Goal: Information Seeking & Learning: Understand process/instructions

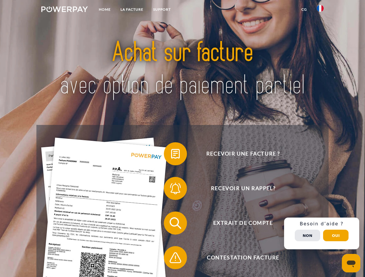
click at [64, 10] on img at bounding box center [64, 9] width 47 height 6
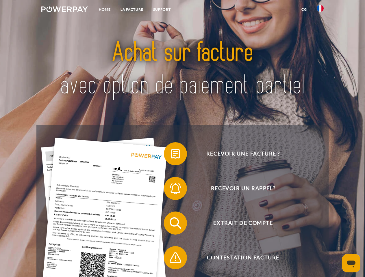
click at [320, 10] on img at bounding box center [320, 8] width 7 height 7
click at [304, 10] on link "CG" at bounding box center [303, 9] width 15 height 10
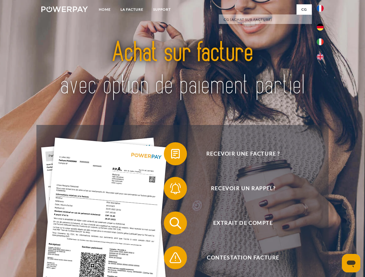
click at [171, 155] on span at bounding box center [166, 154] width 29 height 29
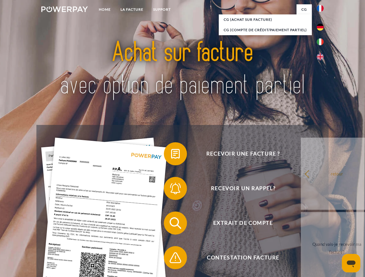
click at [171, 190] on span at bounding box center [166, 188] width 29 height 29
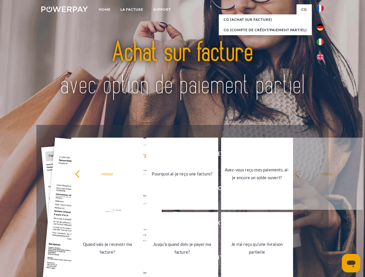
click at [171, 225] on link "Jusqu'à quand dois-je payer ma facture?" at bounding box center [182, 248] width 72 height 72
click at [171, 259] on span at bounding box center [166, 258] width 29 height 29
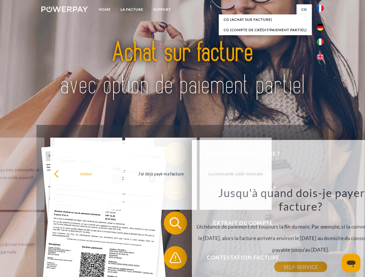
click at [322, 234] on div "Recevoir une facture ? Recevoir un rappel? Extrait de compte retour" at bounding box center [182, 240] width 292 height 231
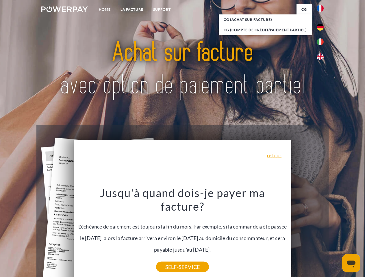
click at [307, 235] on span "Extrait de compte" at bounding box center [243, 223] width 142 height 23
click at [336, 236] on header "Home LA FACTURE Support" at bounding box center [182, 199] width 365 height 399
